Goal: Task Accomplishment & Management: Use online tool/utility

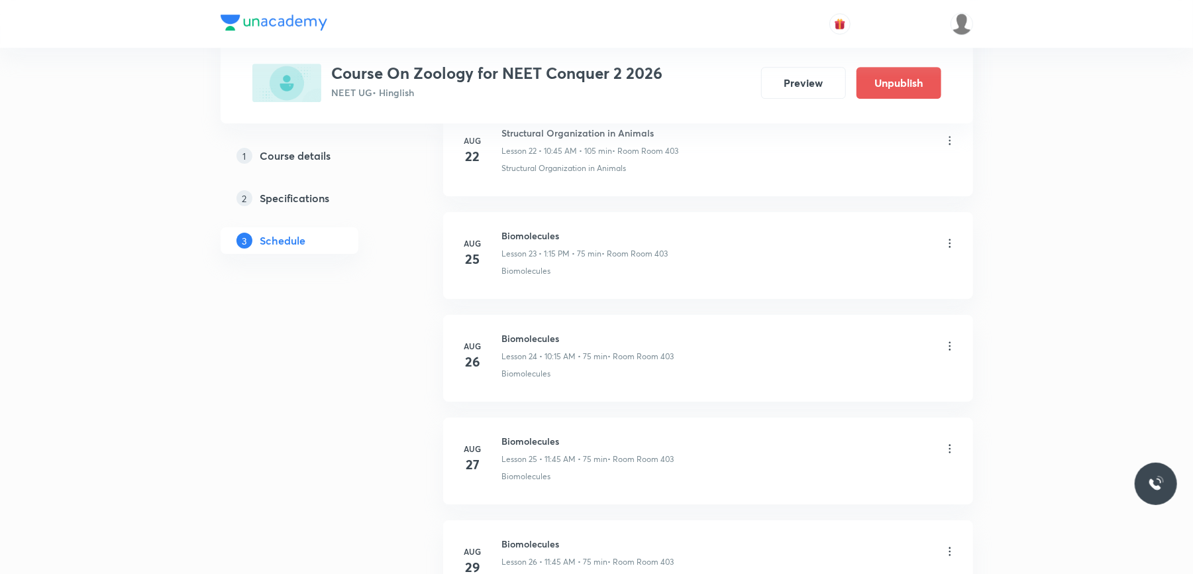
scroll to position [3277, 0]
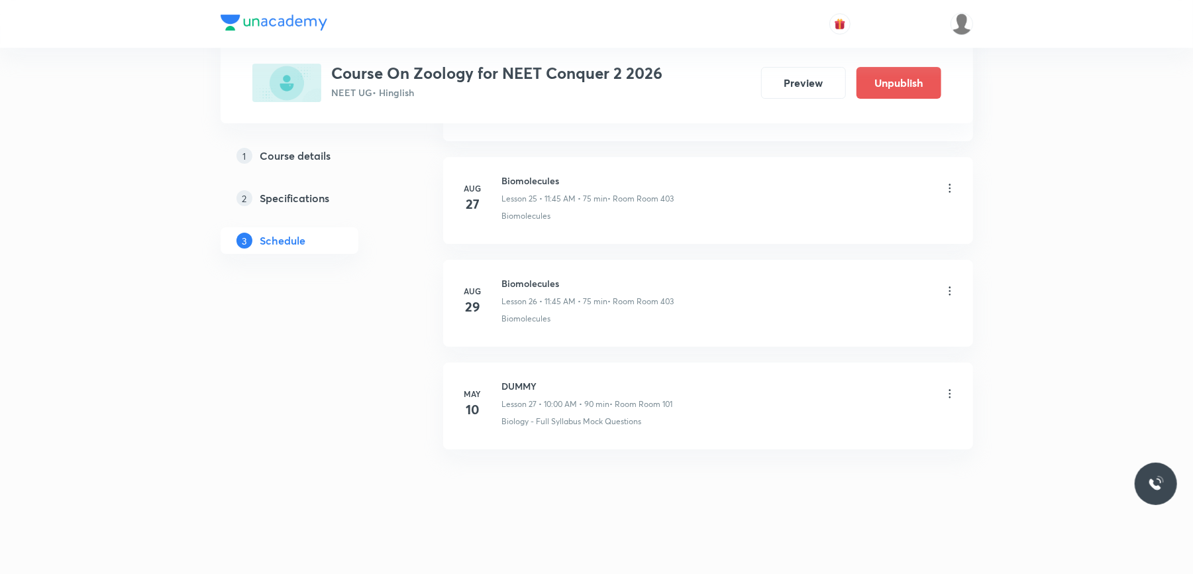
click at [539, 279] on h6 "Biomolecules" at bounding box center [588, 283] width 172 height 14
copy h6 "Biomolecules"
drag, startPoint x: 375, startPoint y: 335, endPoint x: 423, endPoint y: 316, distance: 51.4
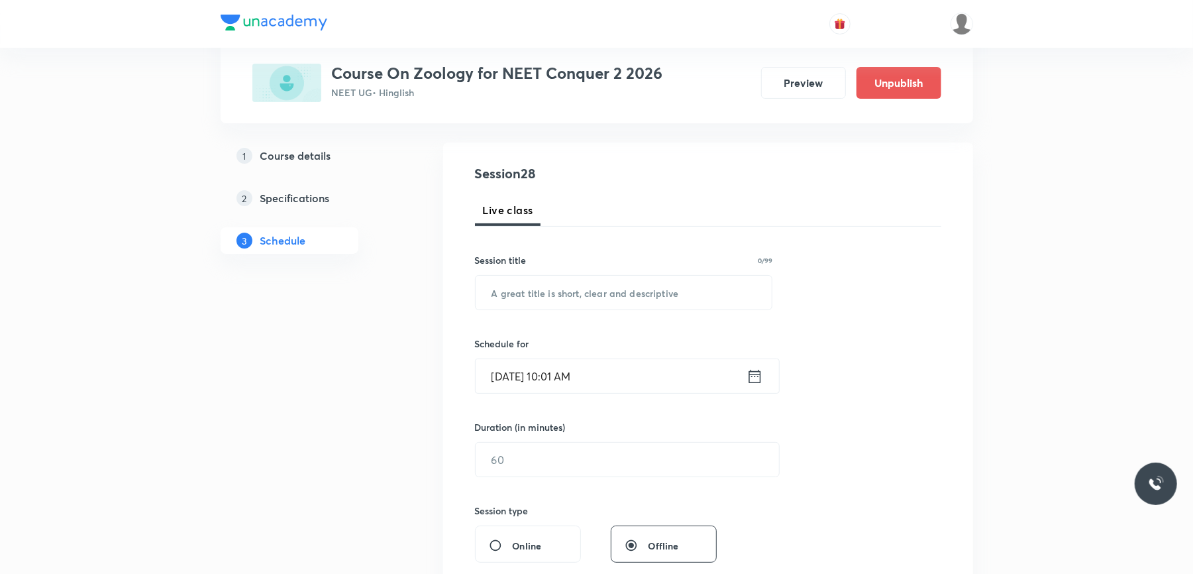
scroll to position [0, 0]
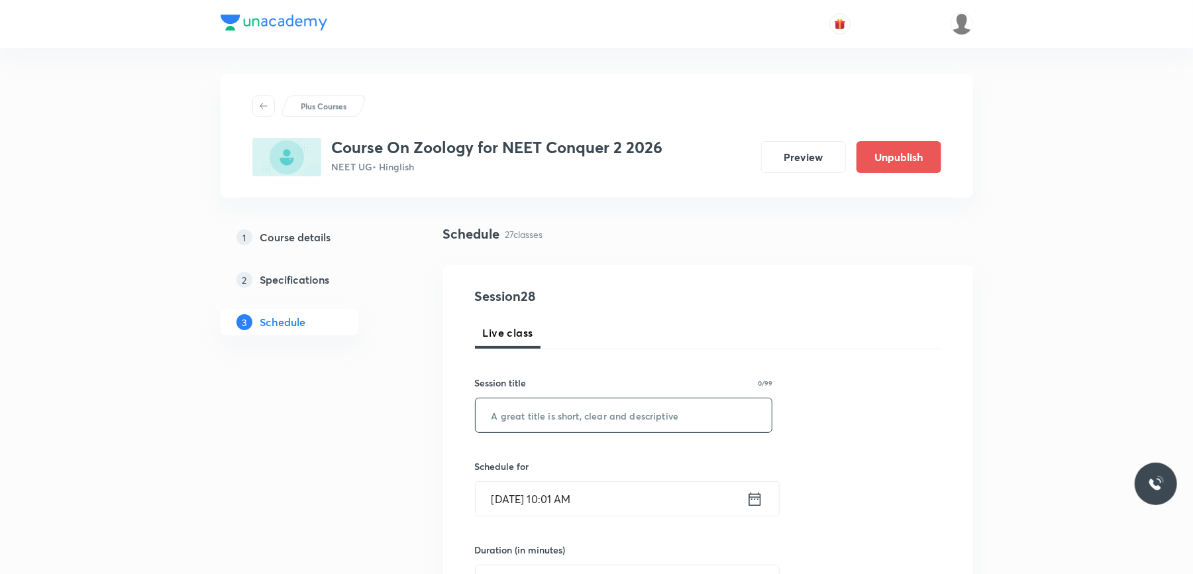
click at [555, 411] on input "text" at bounding box center [624, 415] width 297 height 34
paste input "Biomolecules"
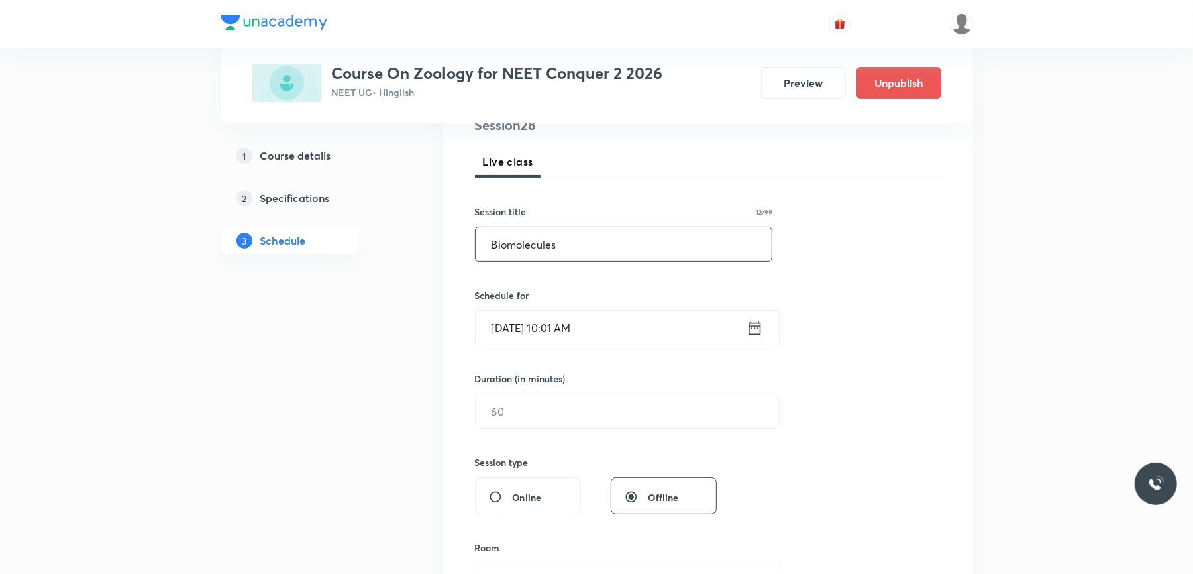
scroll to position [176, 0]
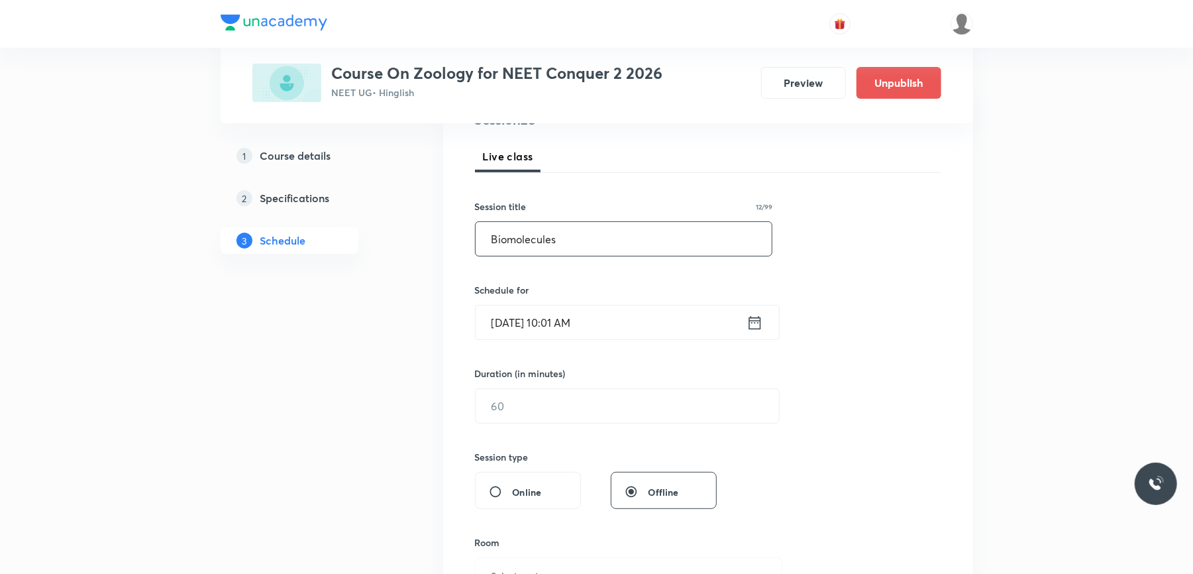
type input "Biomolecules"
click at [628, 321] on input "[DATE] 10:01 AM" at bounding box center [611, 322] width 271 height 34
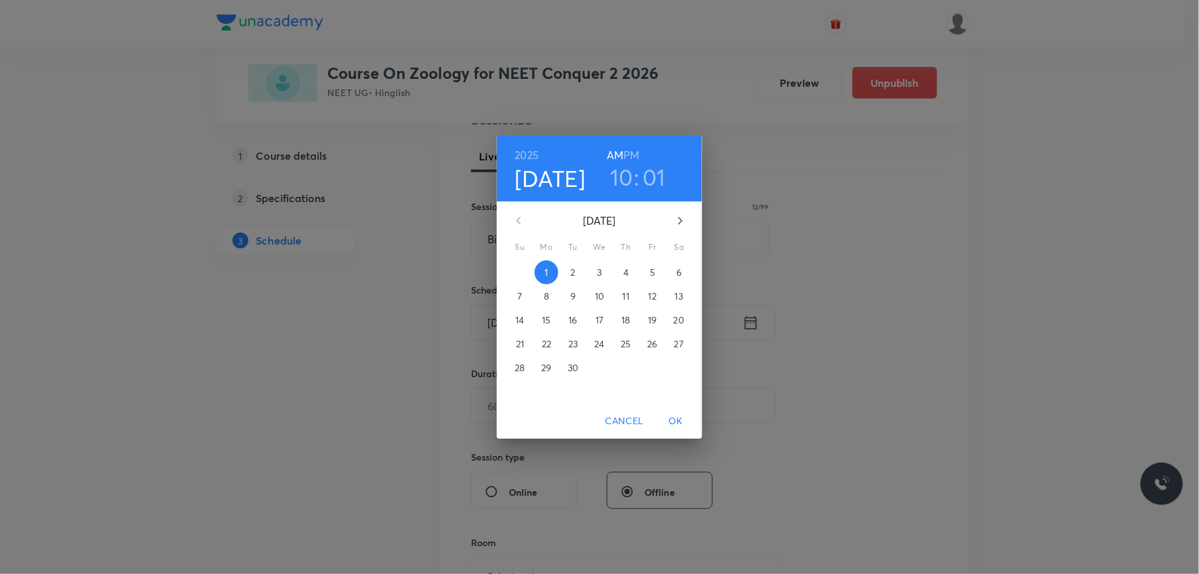
click at [650, 176] on h3 "01" at bounding box center [654, 177] width 23 height 28
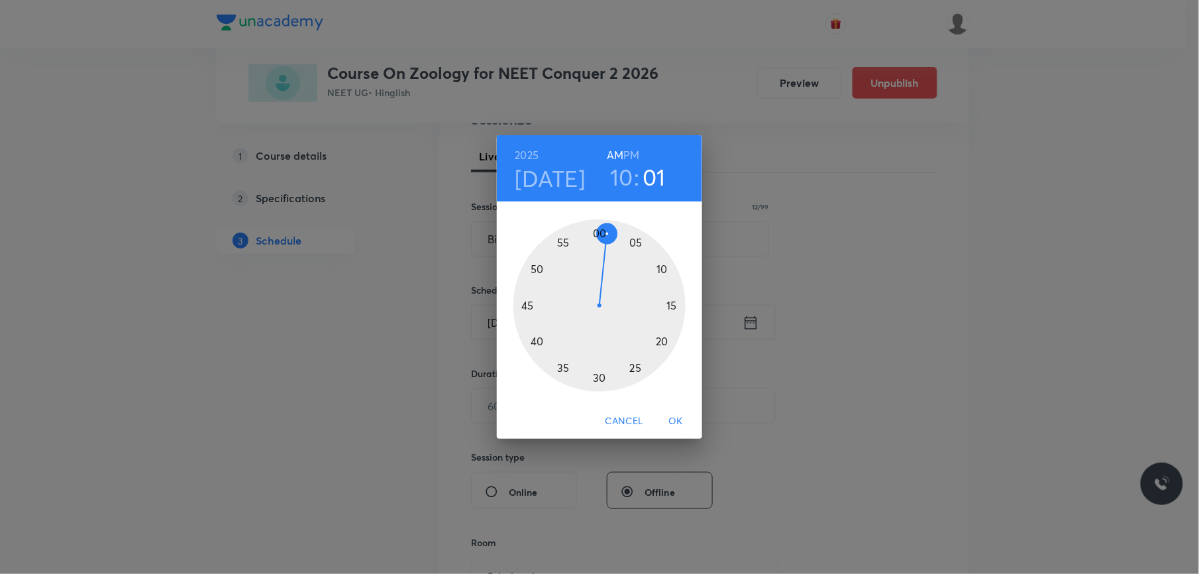
click at [673, 303] on div at bounding box center [599, 305] width 172 height 172
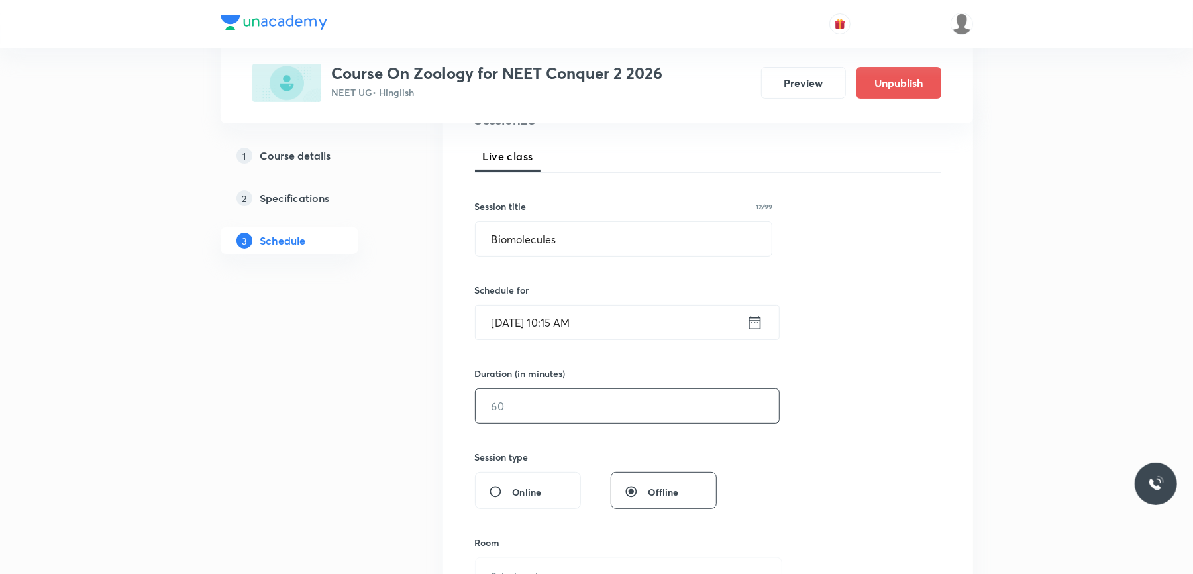
click at [520, 400] on input "text" at bounding box center [627, 406] width 303 height 34
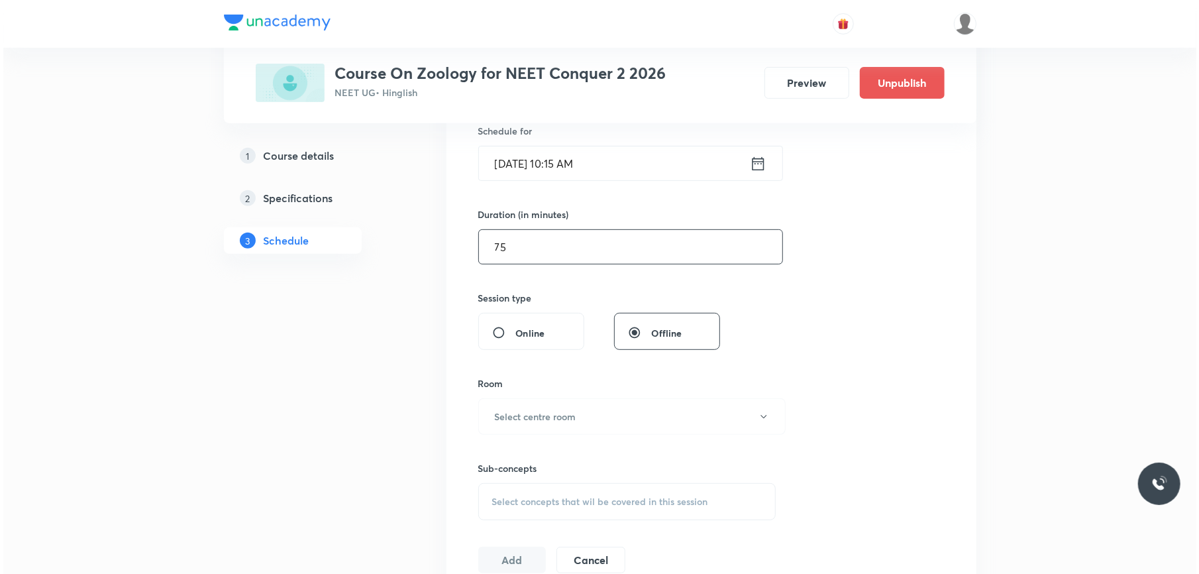
scroll to position [441, 0]
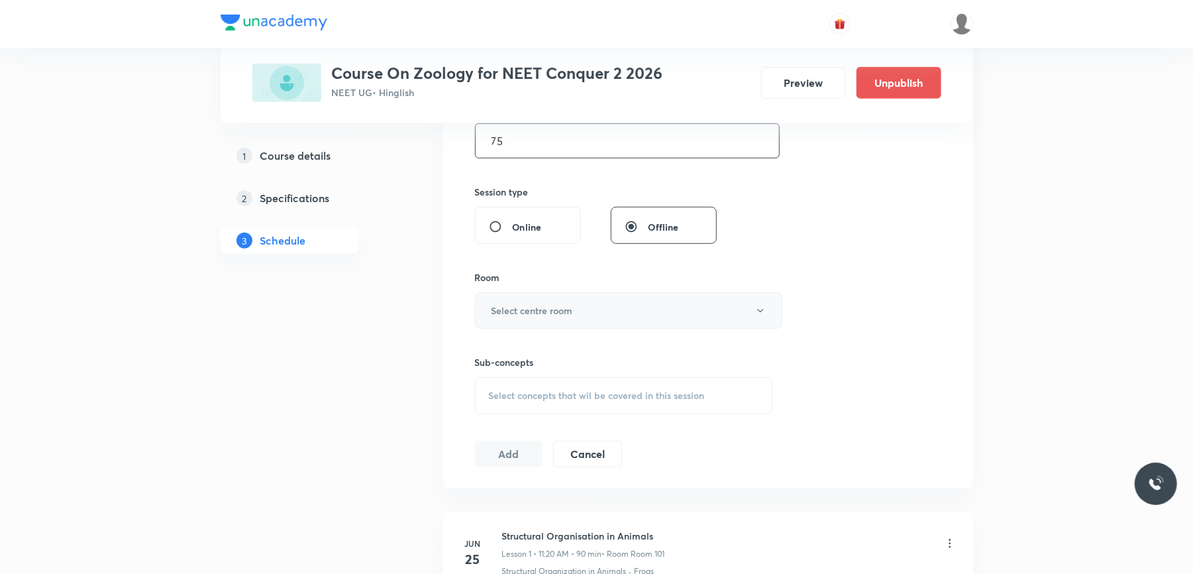
type input "75"
click at [552, 317] on h6 "Select centre room" at bounding box center [532, 310] width 81 height 14
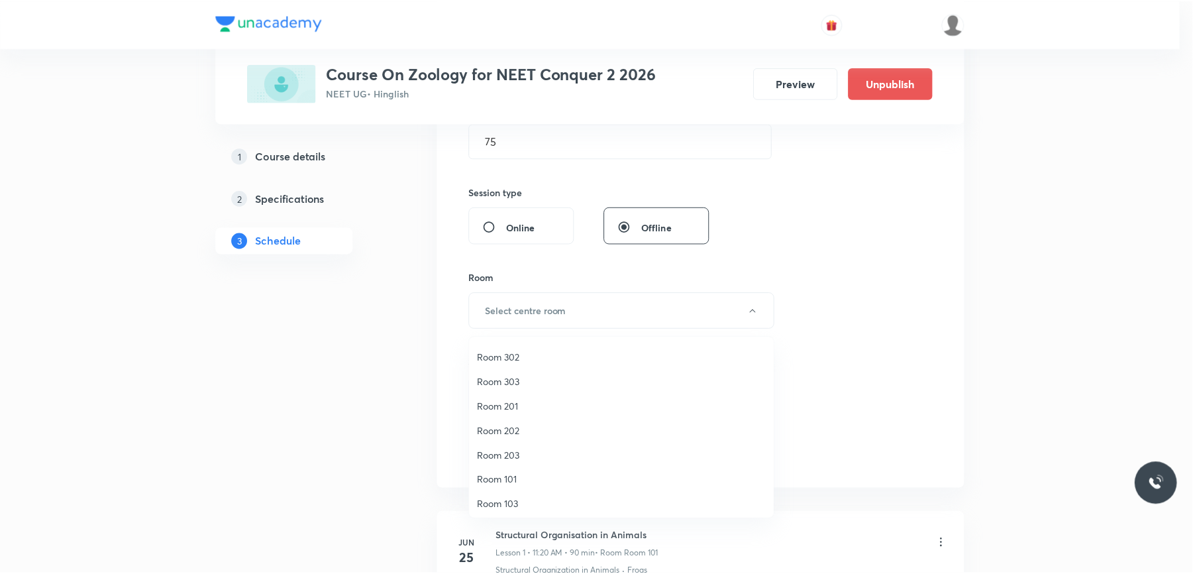
scroll to position [123, 0]
click at [522, 475] on span "Room 403" at bounding box center [625, 477] width 290 height 14
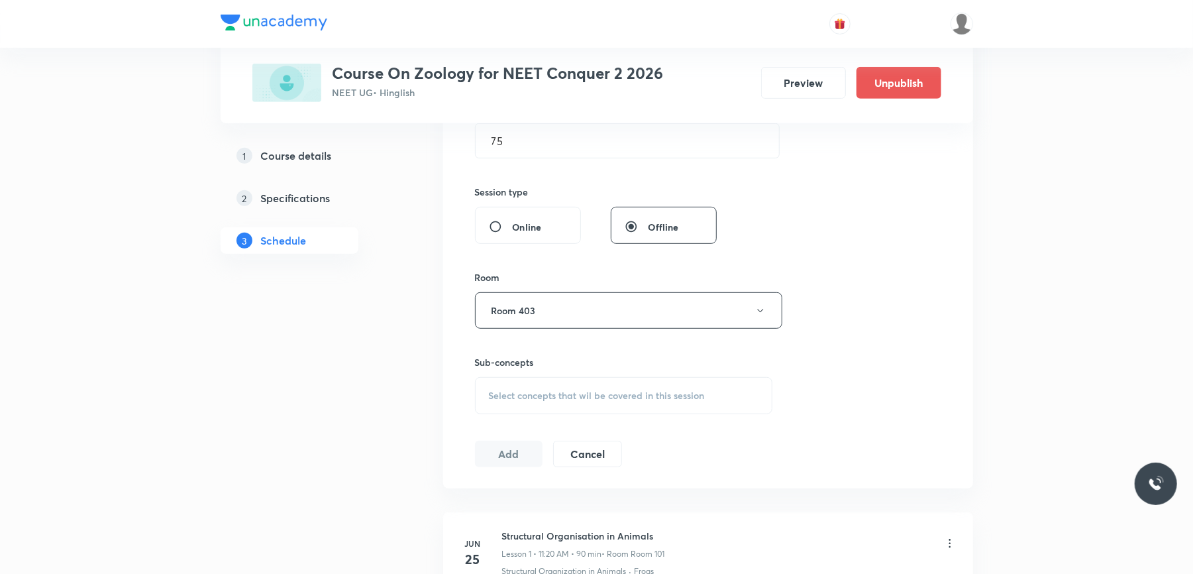
click at [543, 395] on span "Select concepts that wil be covered in this session" at bounding box center [597, 395] width 216 height 11
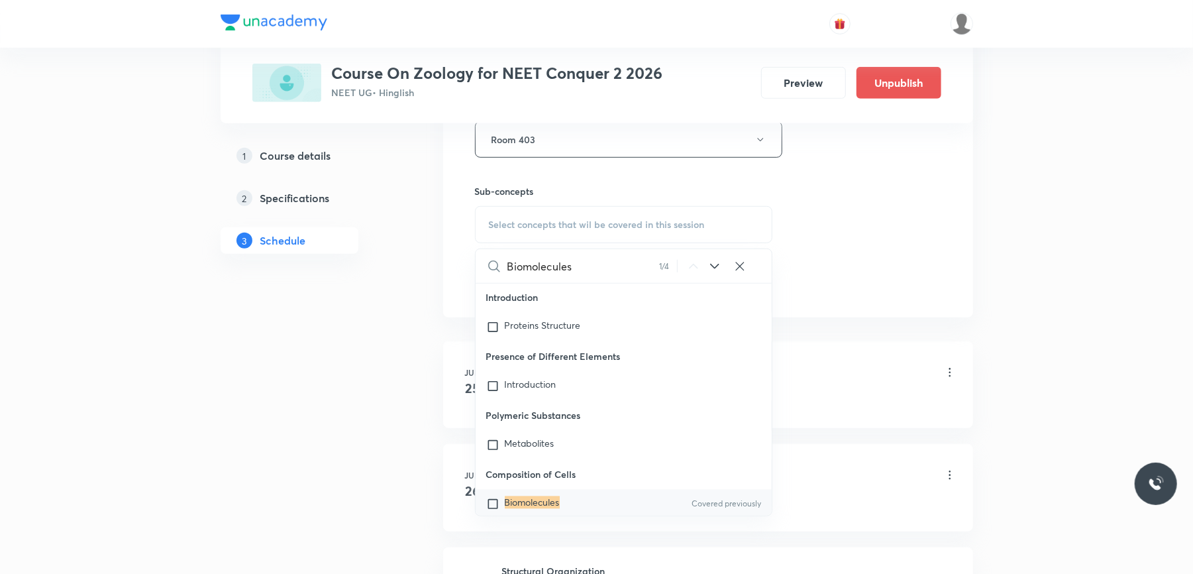
scroll to position [618, 0]
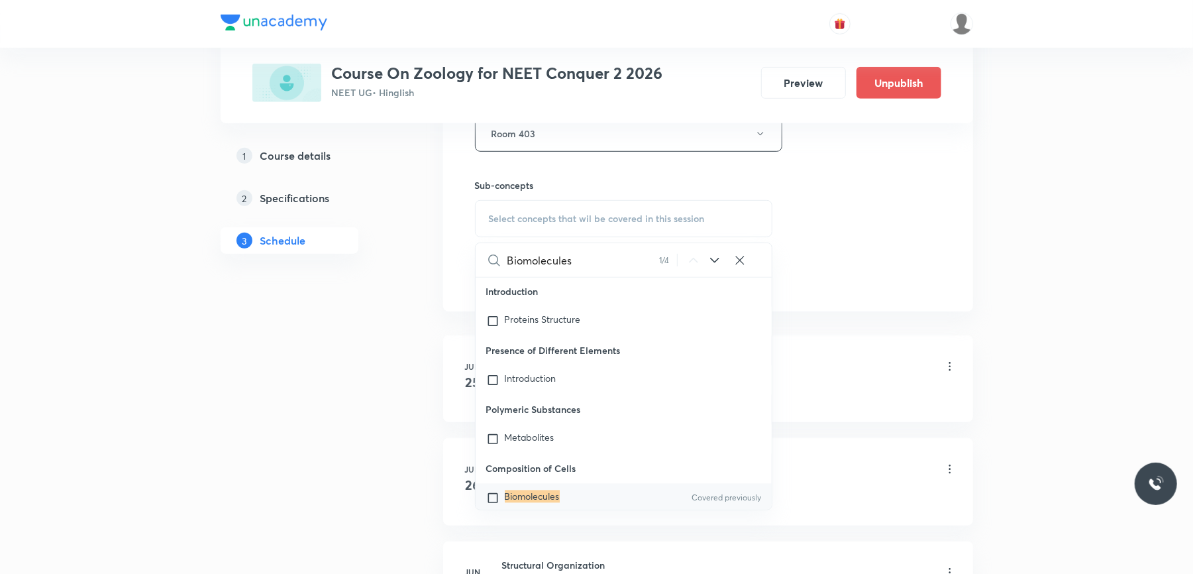
type input "Biomolecules"
click at [494, 492] on input "checkbox" at bounding box center [495, 498] width 19 height 13
checkbox input "true"
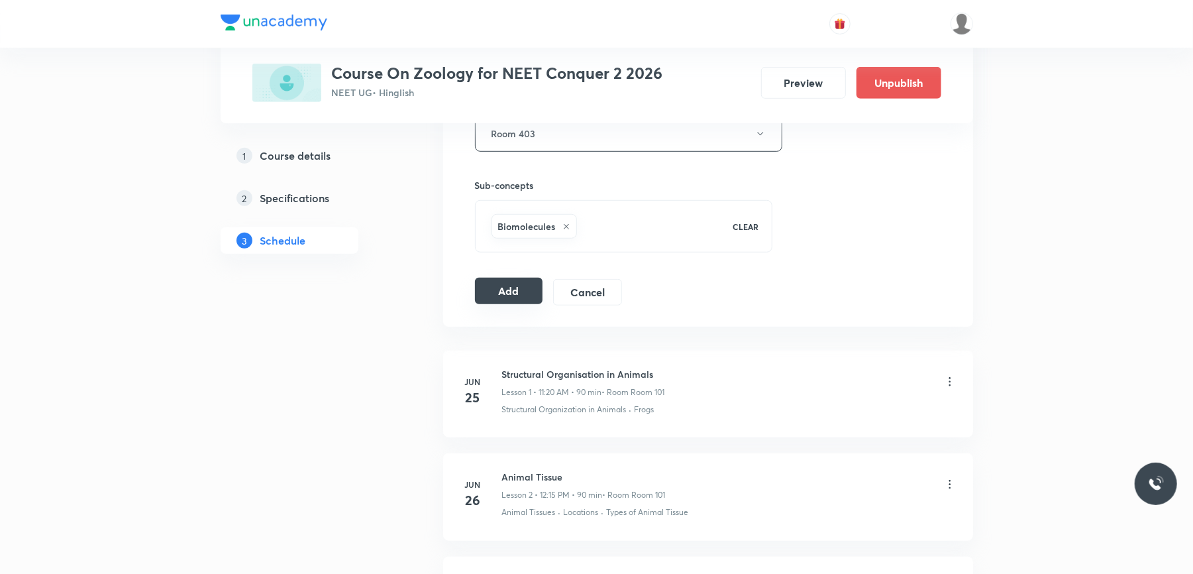
click at [498, 298] on button "Add" at bounding box center [509, 291] width 68 height 27
click at [508, 294] on button "Add" at bounding box center [509, 291] width 68 height 27
click at [510, 292] on button "Add" at bounding box center [509, 291] width 68 height 27
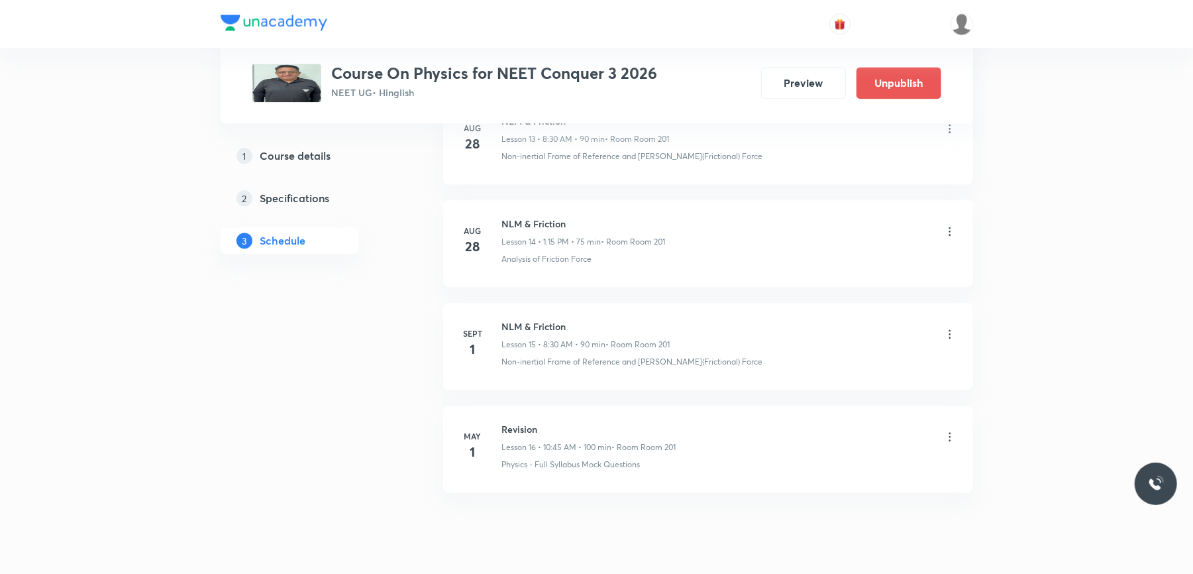
scroll to position [2190, 0]
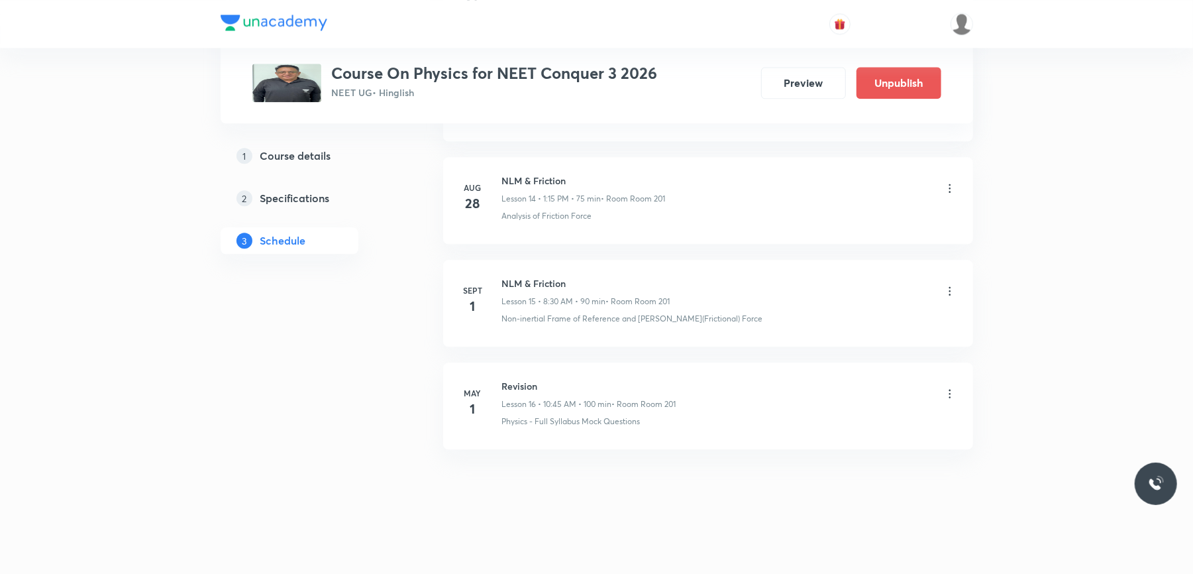
click at [526, 279] on h6 "NLM & Friction" at bounding box center [586, 283] width 168 height 14
copy h6 "NLM & Friction"
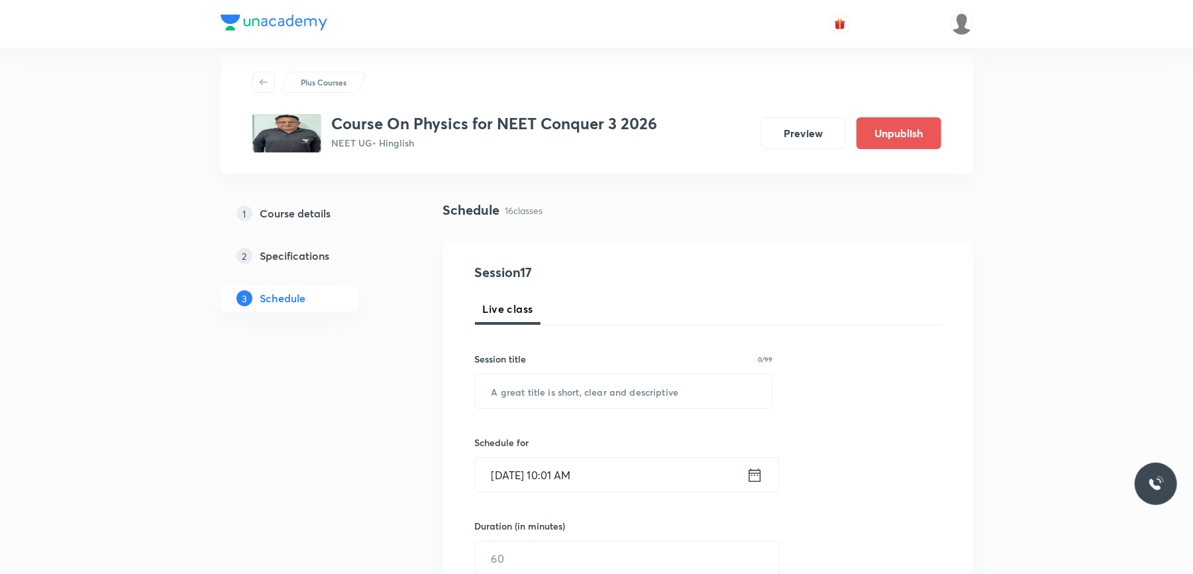
scroll to position [0, 0]
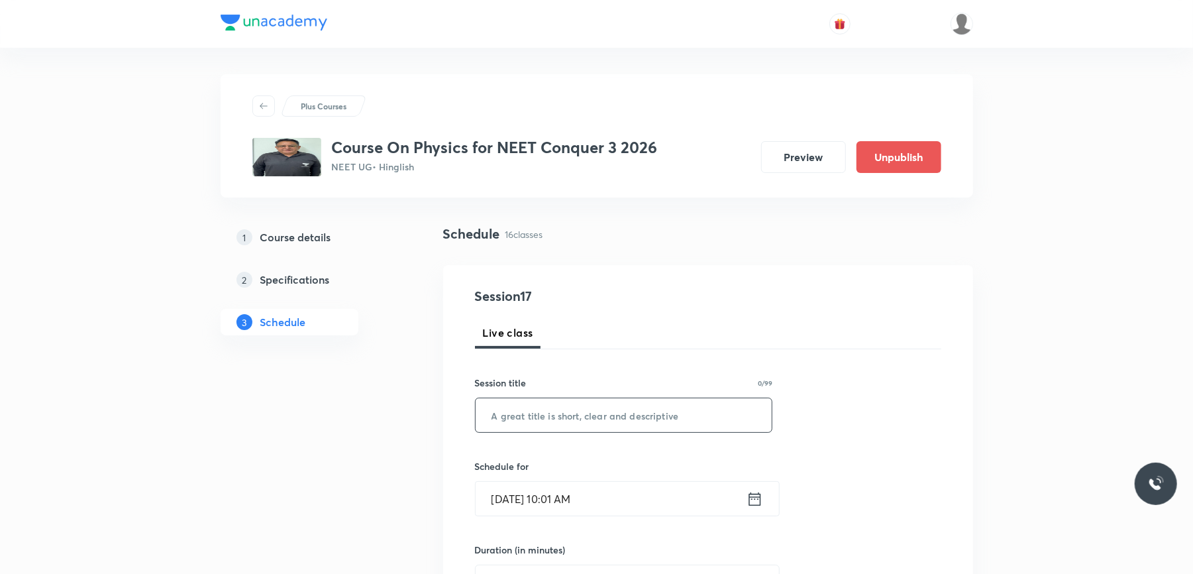
click at [542, 407] on input "text" at bounding box center [624, 415] width 297 height 34
paste input "NLM & Friction"
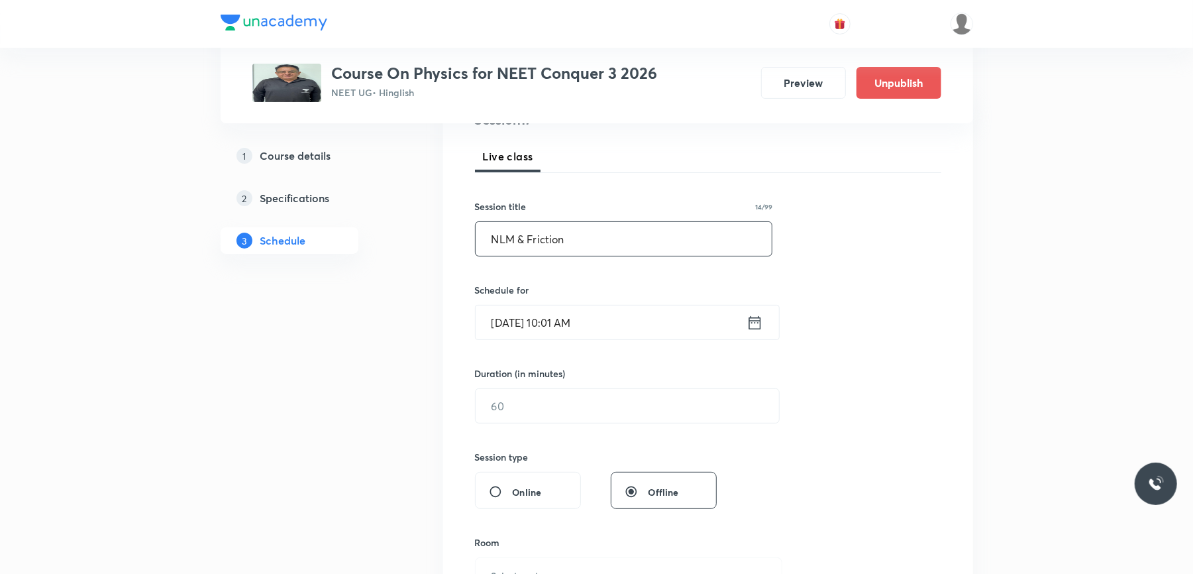
type input "NLM & Friction"
click at [637, 327] on input "[DATE] 10:01 AM" at bounding box center [611, 322] width 271 height 34
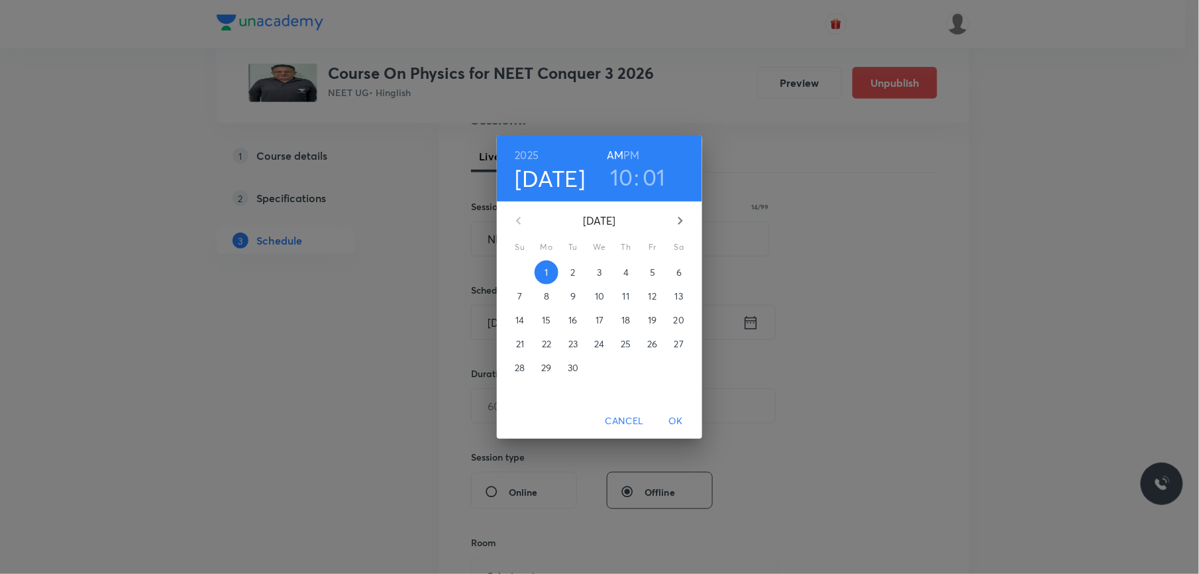
click at [661, 172] on h3 "01" at bounding box center [654, 177] width 23 height 28
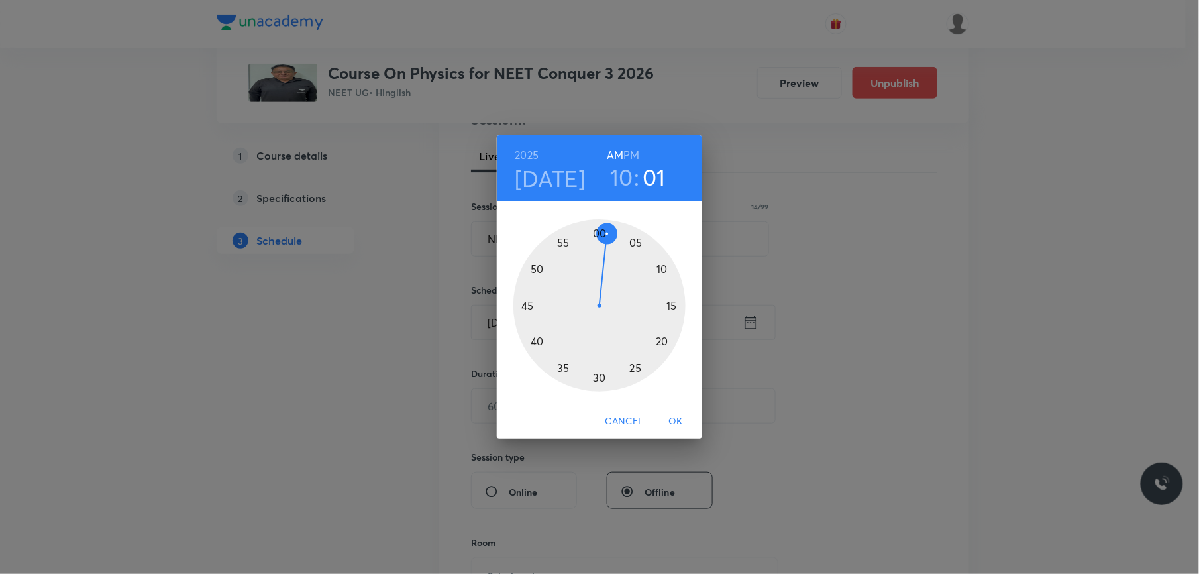
click at [669, 303] on div at bounding box center [599, 305] width 172 height 172
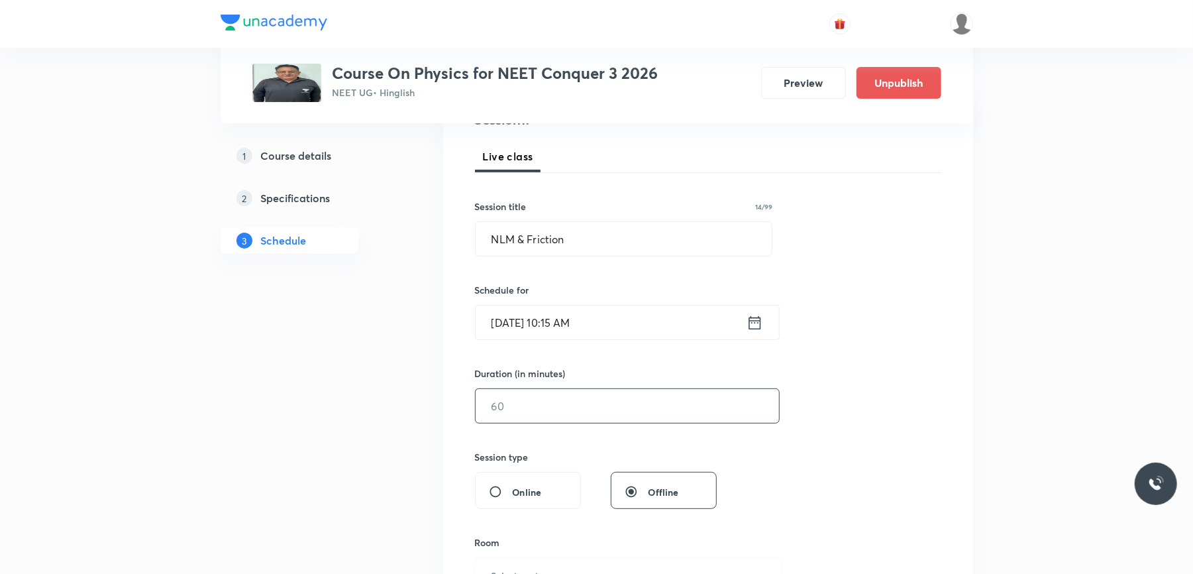
click at [551, 407] on input "text" at bounding box center [627, 406] width 303 height 34
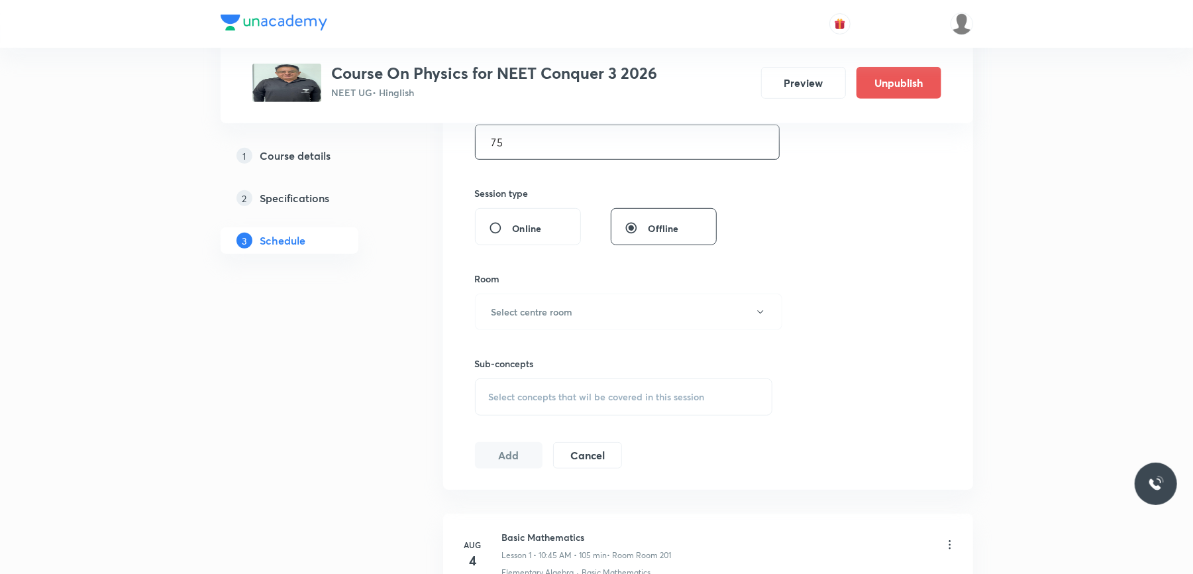
scroll to position [441, 0]
type input "75"
click at [588, 305] on button "Select centre room" at bounding box center [628, 310] width 307 height 36
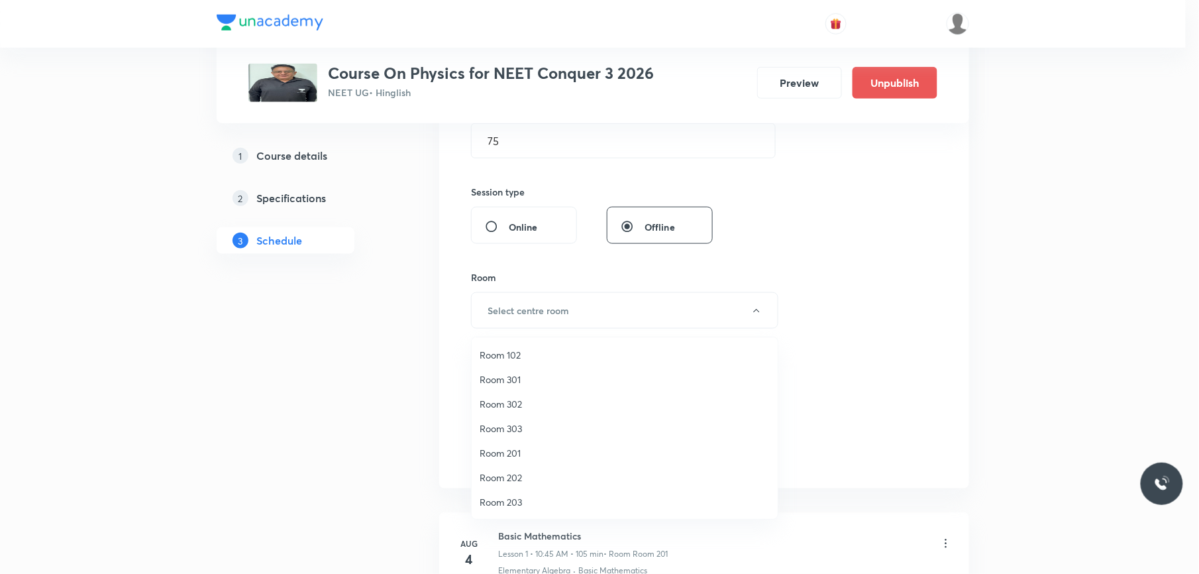
click at [513, 410] on span "Room 201" at bounding box center [625, 453] width 290 height 14
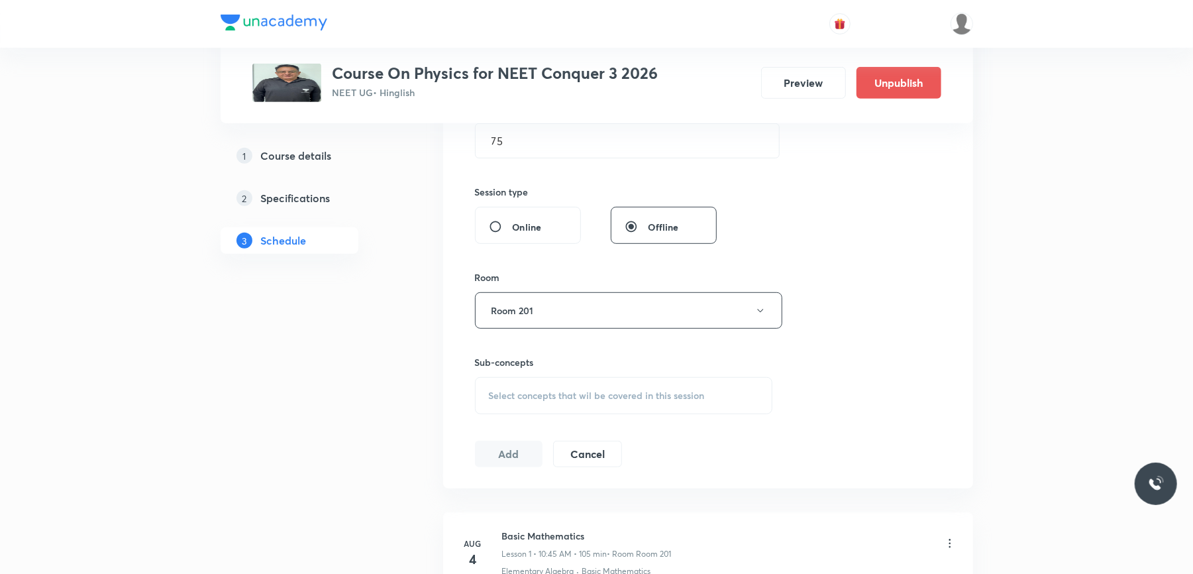
click at [547, 390] on div "Select concepts that wil be covered in this session" at bounding box center [624, 395] width 298 height 37
click at [456, 388] on div "Session 17 Live class Session title 14/99 NLM & Friction ​ Schedule for Sept 1,…" at bounding box center [708, 156] width 530 height 665
click at [536, 386] on div "Select concepts that wil be covered in this session" at bounding box center [624, 395] width 298 height 37
click at [464, 361] on div "Session 17 Live class Session title 14/99 NLM & Friction ​ Schedule for Sept 1,…" at bounding box center [708, 156] width 530 height 665
